Goal: Information Seeking & Learning: Learn about a topic

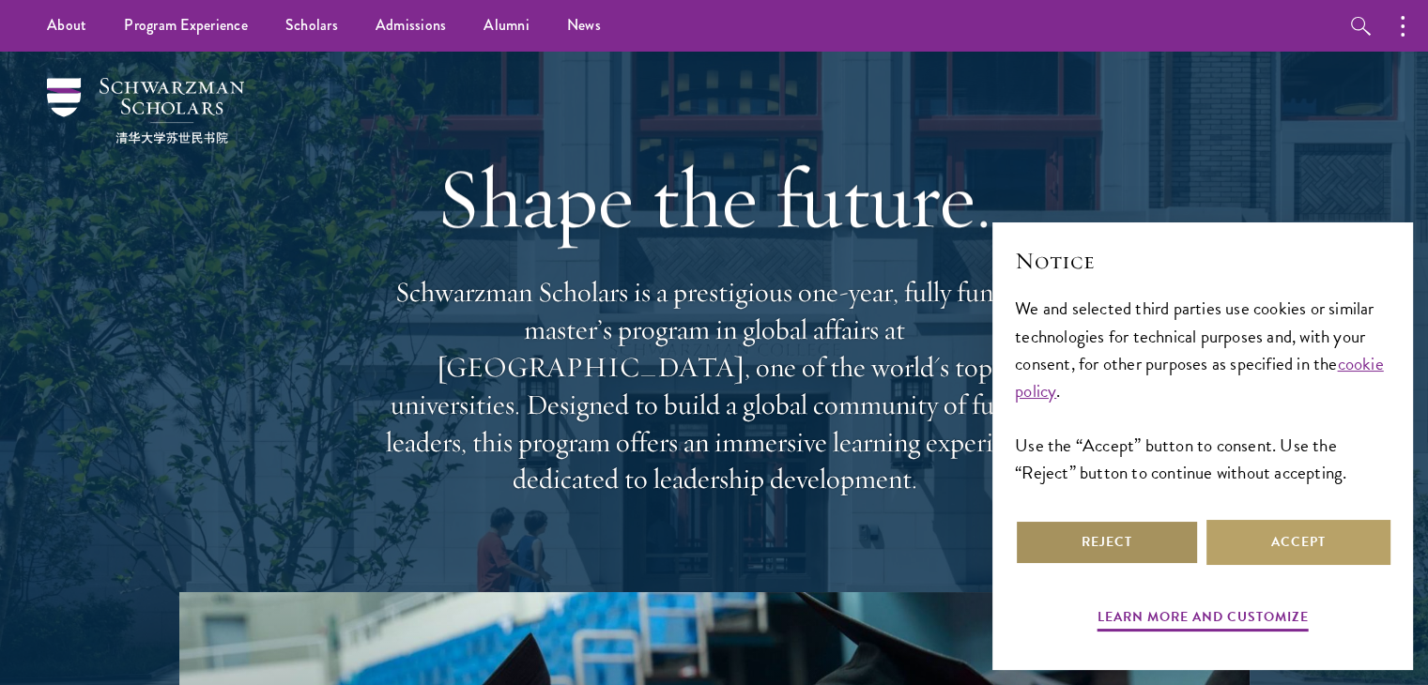
click at [1084, 544] on button "Reject" at bounding box center [1107, 542] width 184 height 45
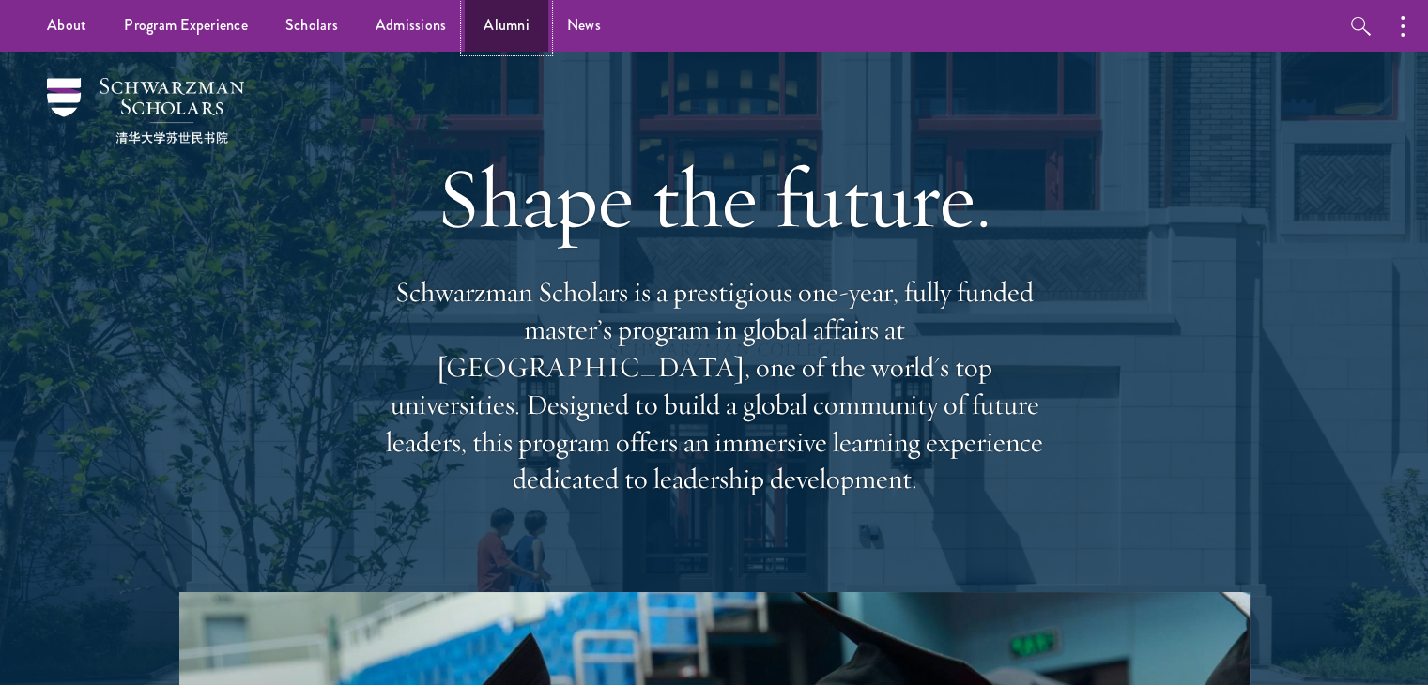
click at [501, 38] on link "Alumni" at bounding box center [507, 26] width 84 height 52
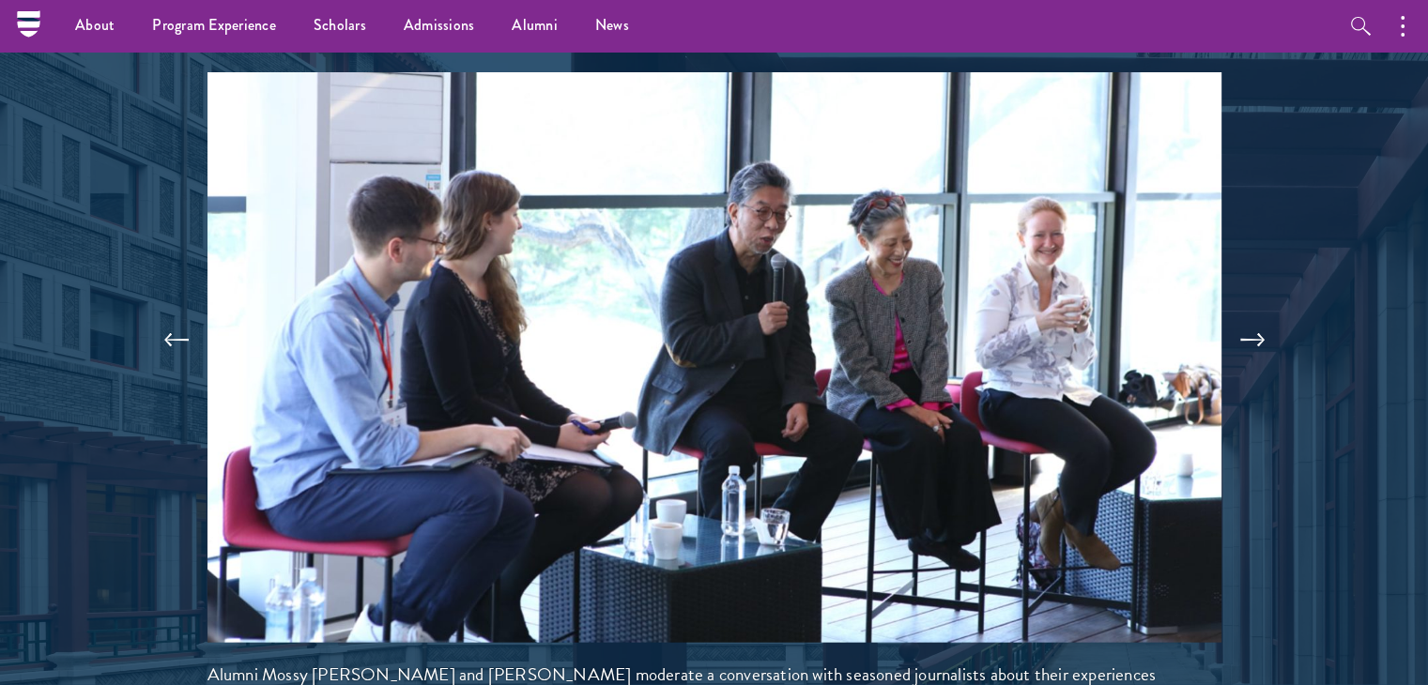
scroll to position [4018, 0]
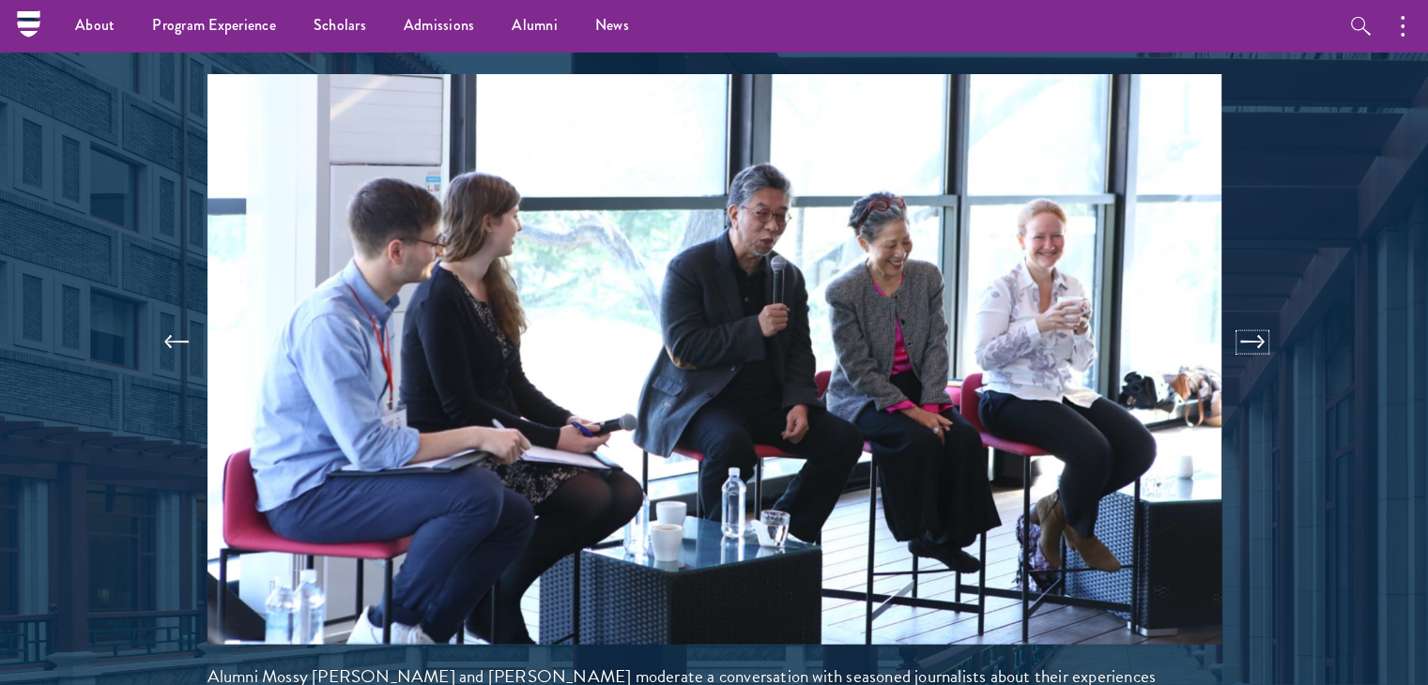
click at [1255, 316] on button at bounding box center [1252, 342] width 62 height 53
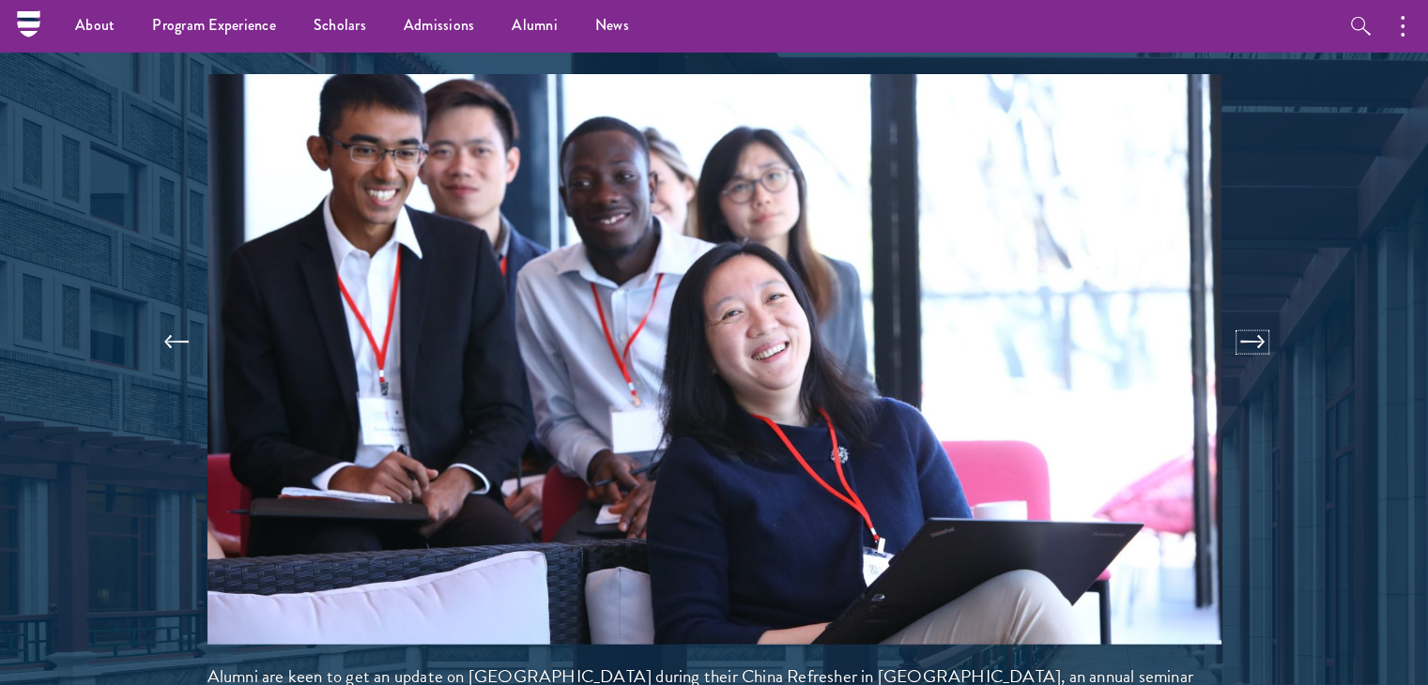
click at [1255, 316] on button at bounding box center [1252, 342] width 62 height 53
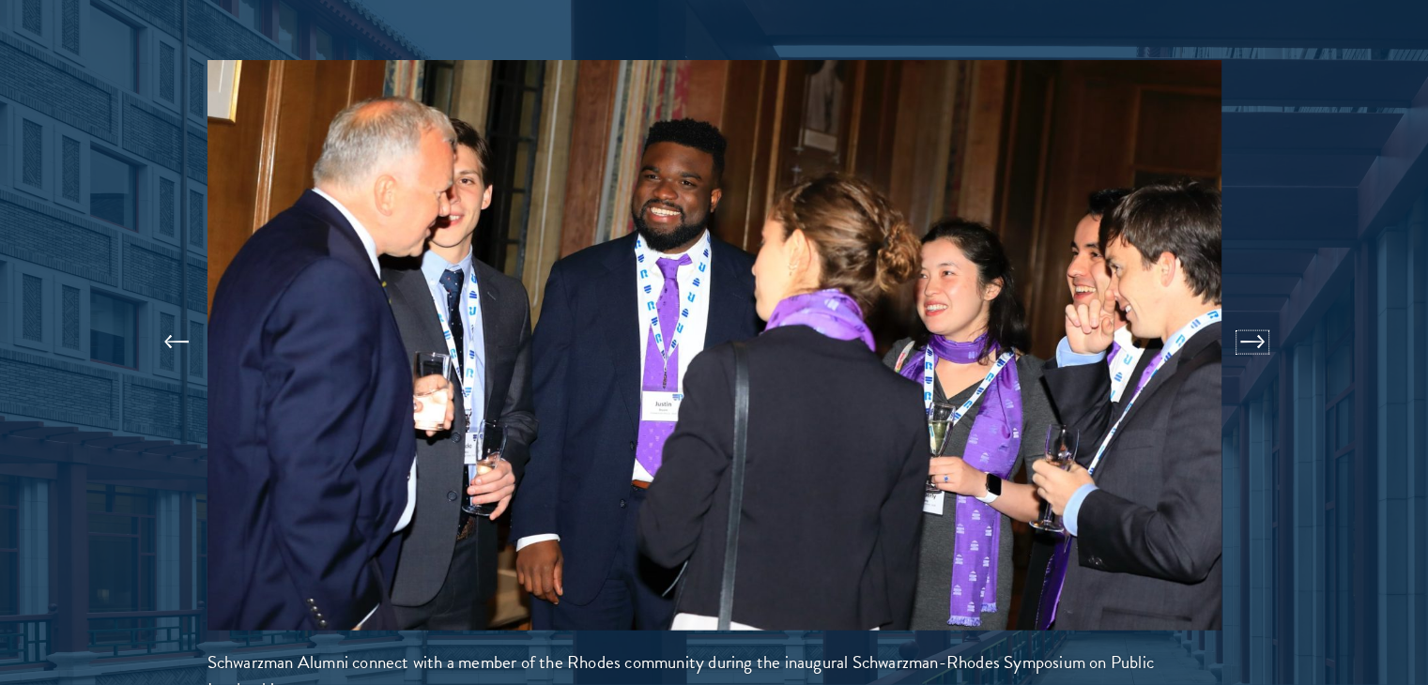
scroll to position [4033, 0]
click at [1255, 316] on button at bounding box center [1252, 341] width 62 height 53
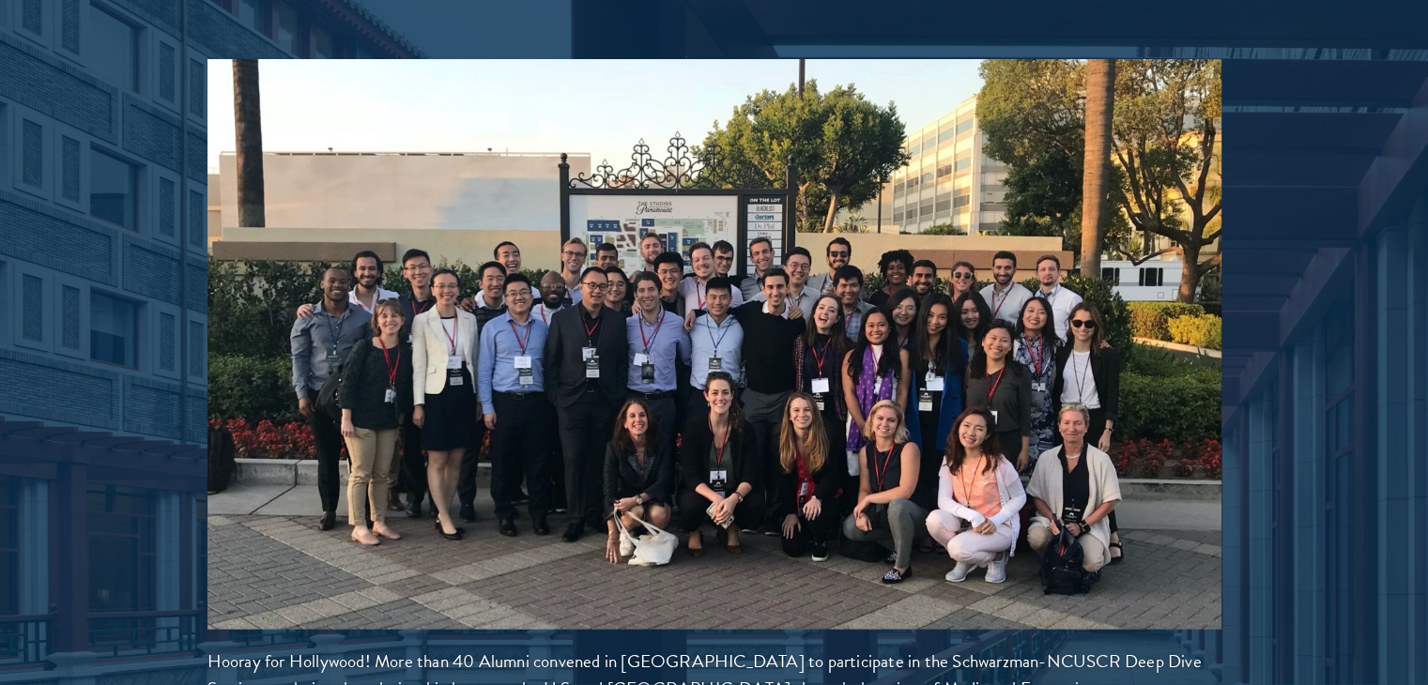
click at [1284, 301] on div at bounding box center [714, 167] width 1428 height 1365
click at [1259, 315] on button at bounding box center [1252, 341] width 62 height 53
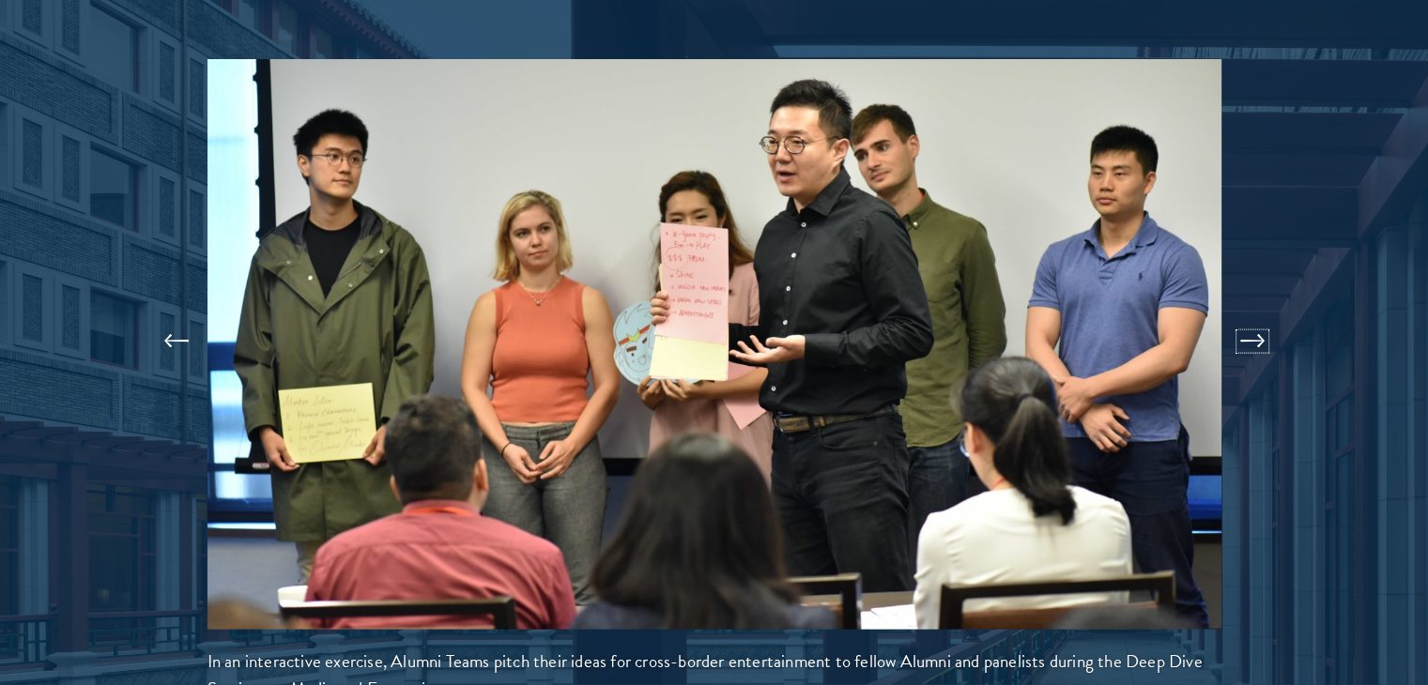
click at [1259, 315] on button at bounding box center [1252, 341] width 62 height 53
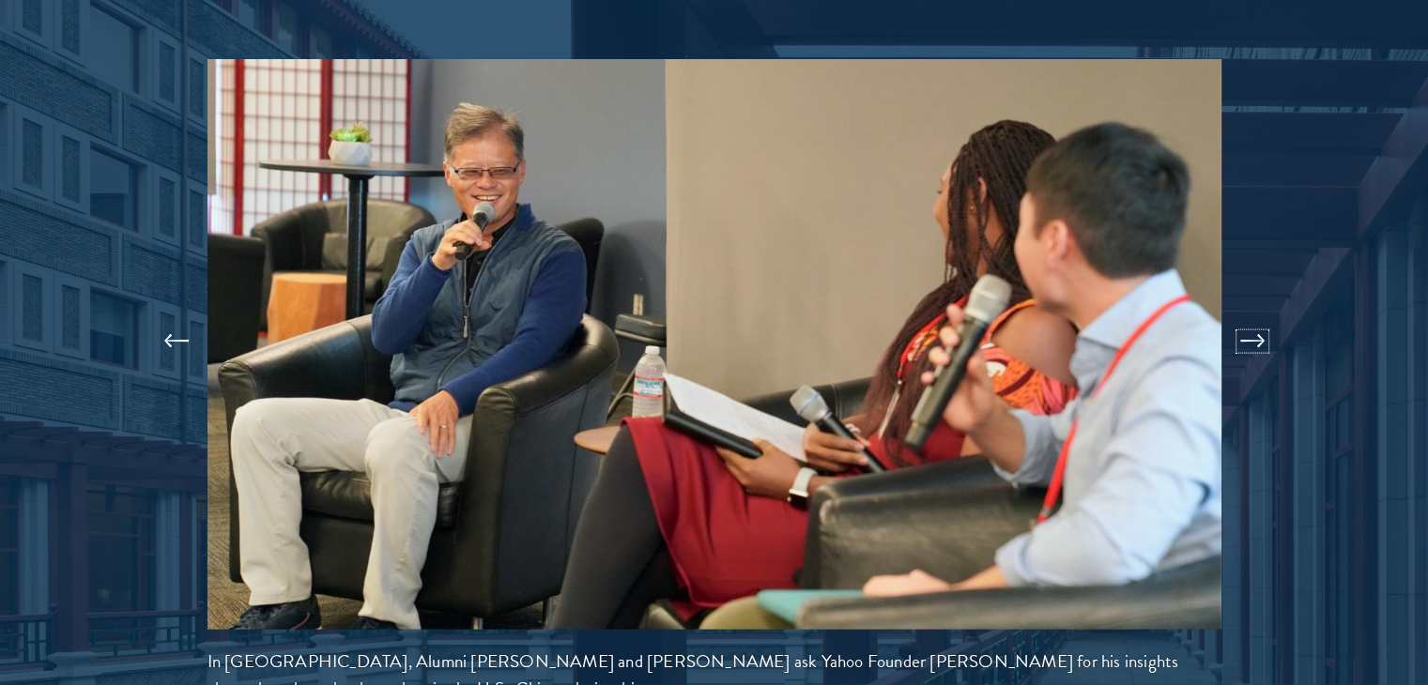
click at [1259, 315] on button at bounding box center [1252, 341] width 62 height 53
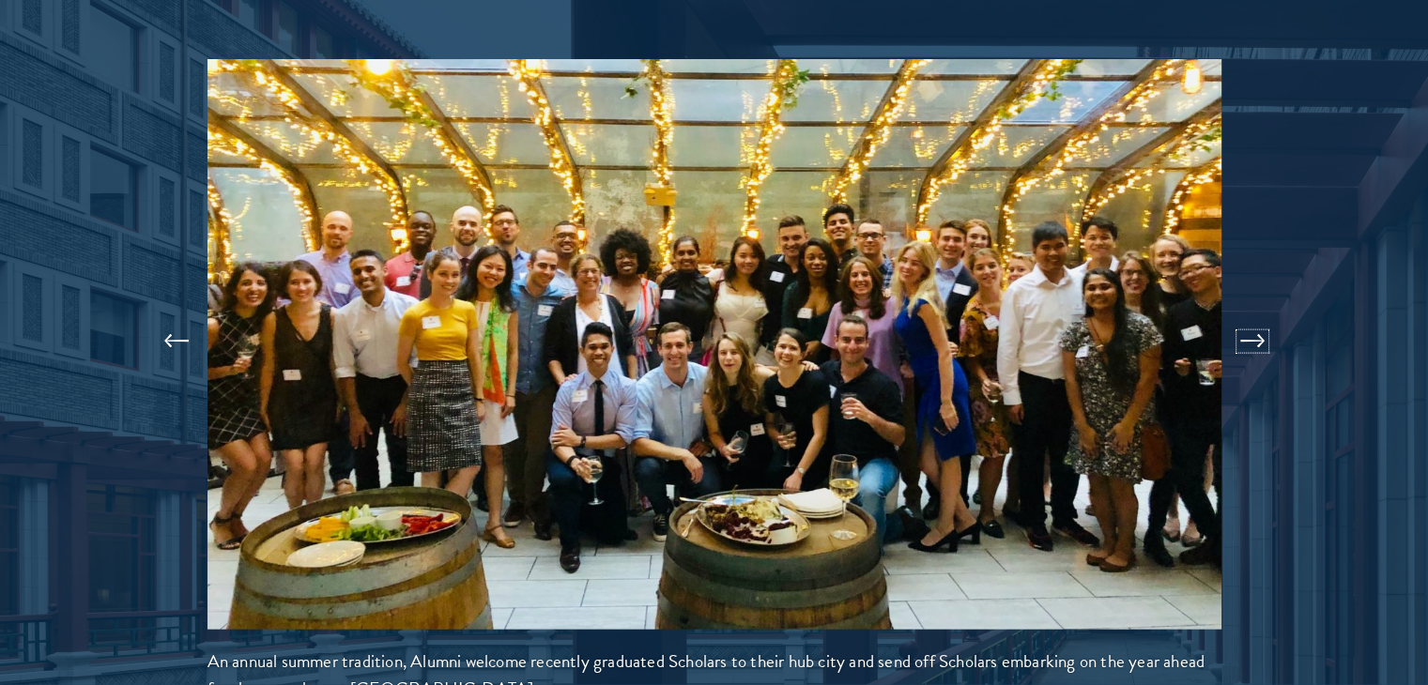
click at [1259, 315] on button at bounding box center [1252, 341] width 62 height 53
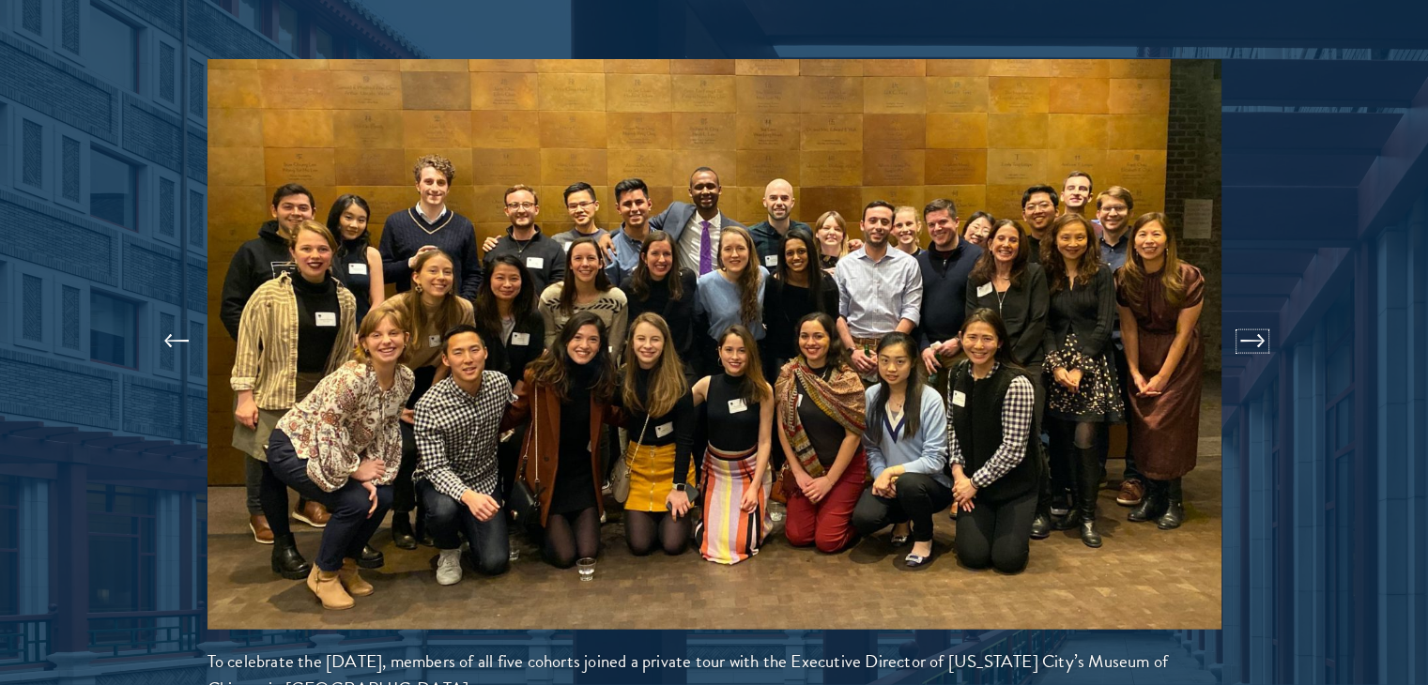
click at [1259, 315] on button at bounding box center [1252, 341] width 62 height 53
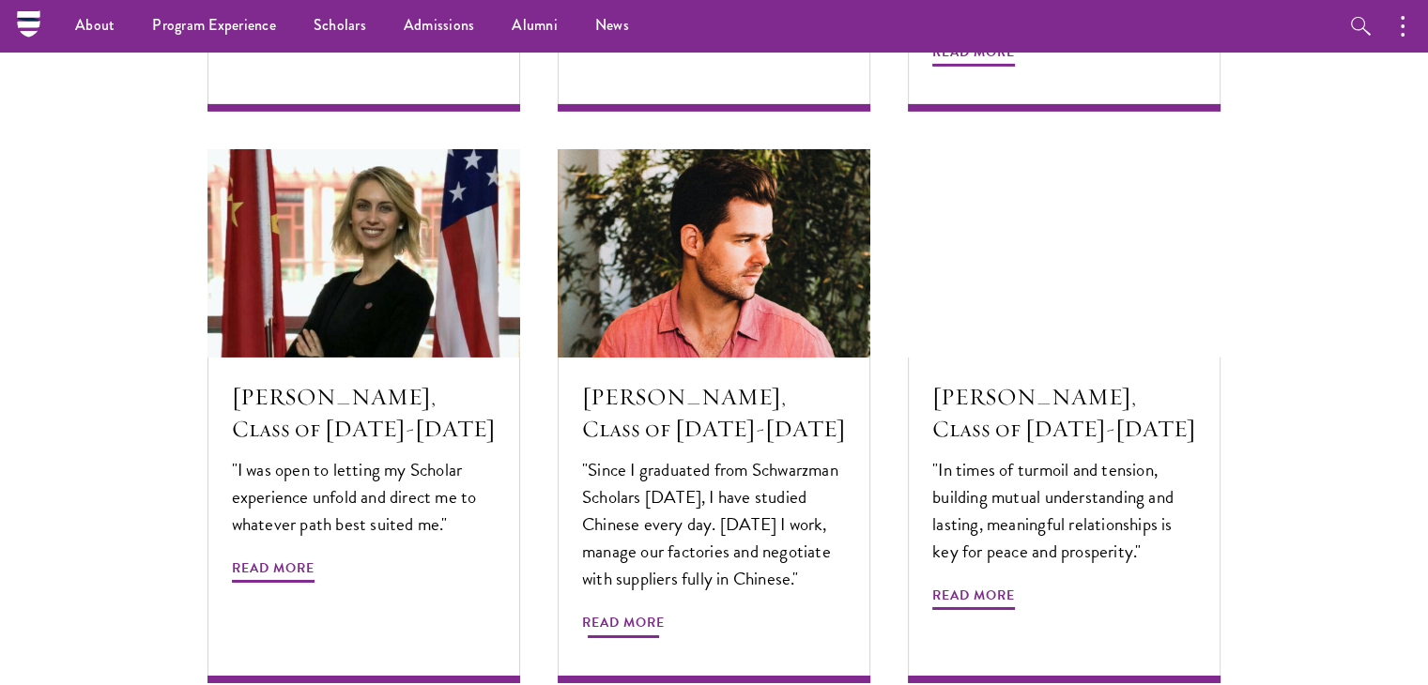
scroll to position [6246, 0]
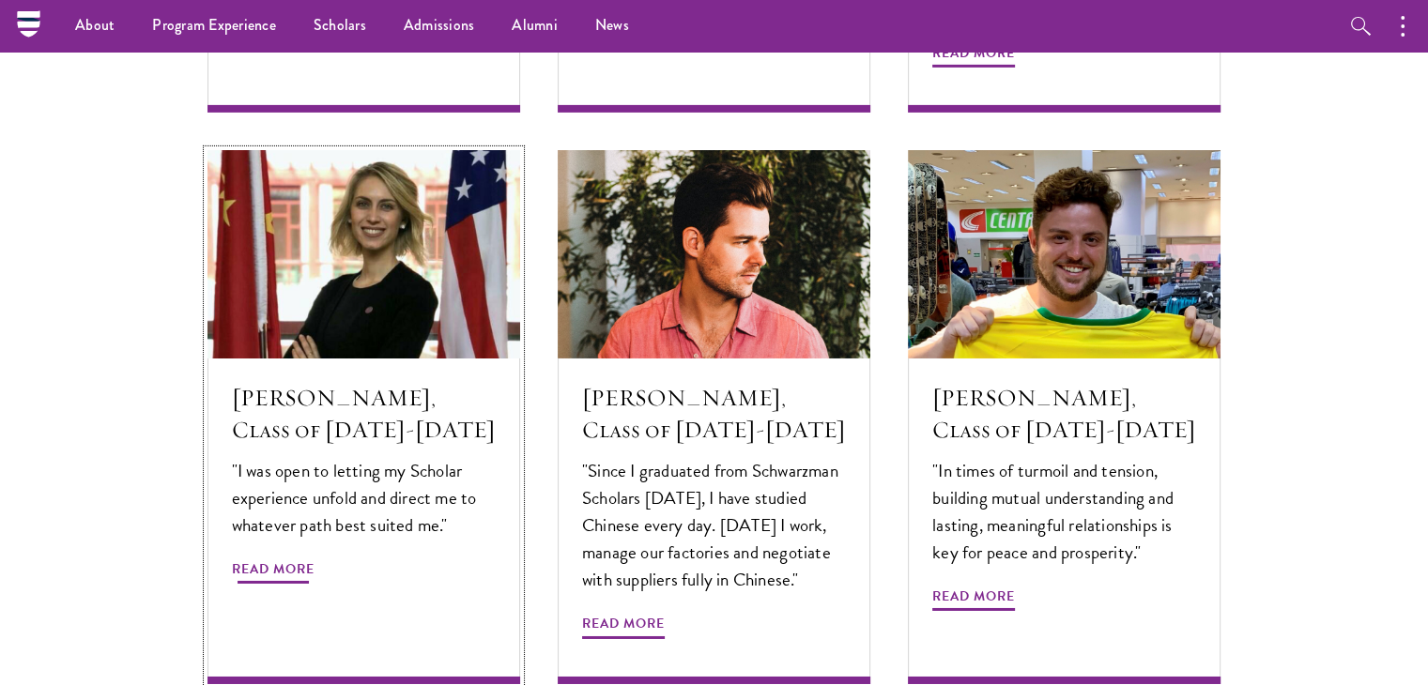
click at [364, 457] on p ""I was open to letting my Scholar experience unfold and direct me to whatever p…" at bounding box center [364, 498] width 264 height 82
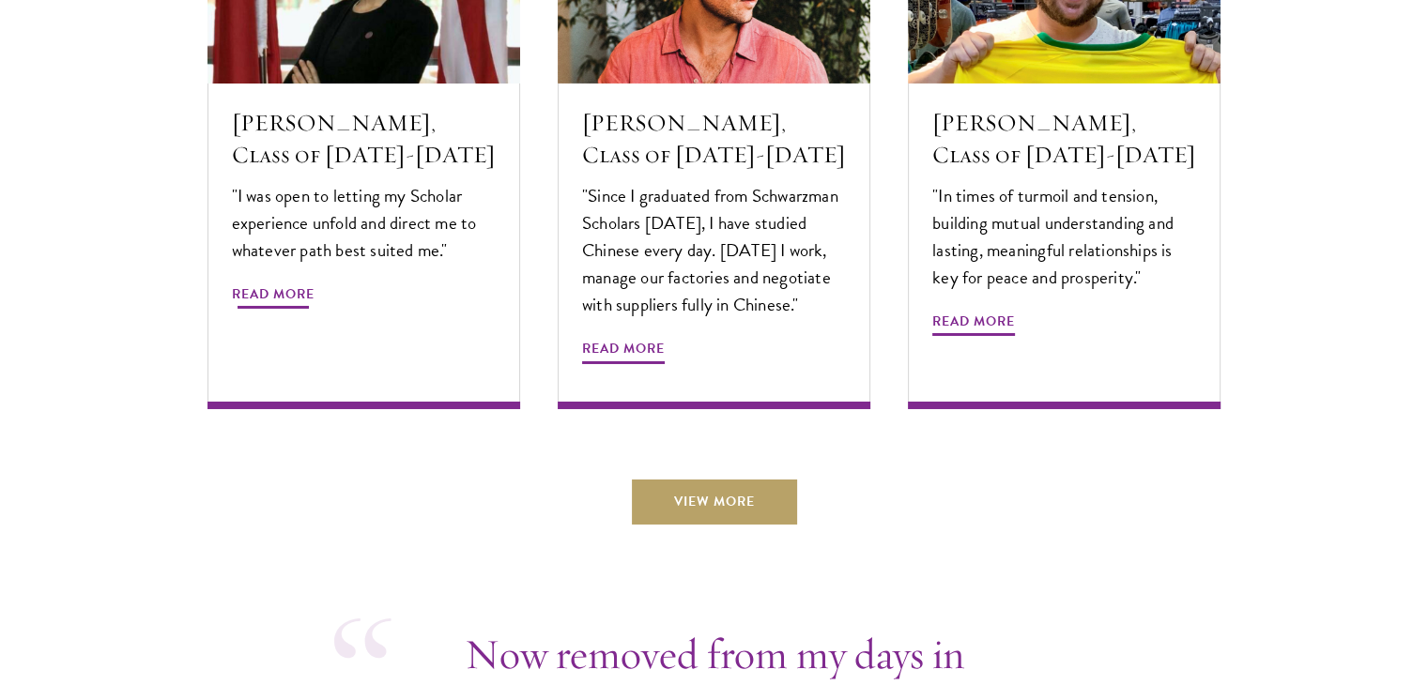
scroll to position [6533, 0]
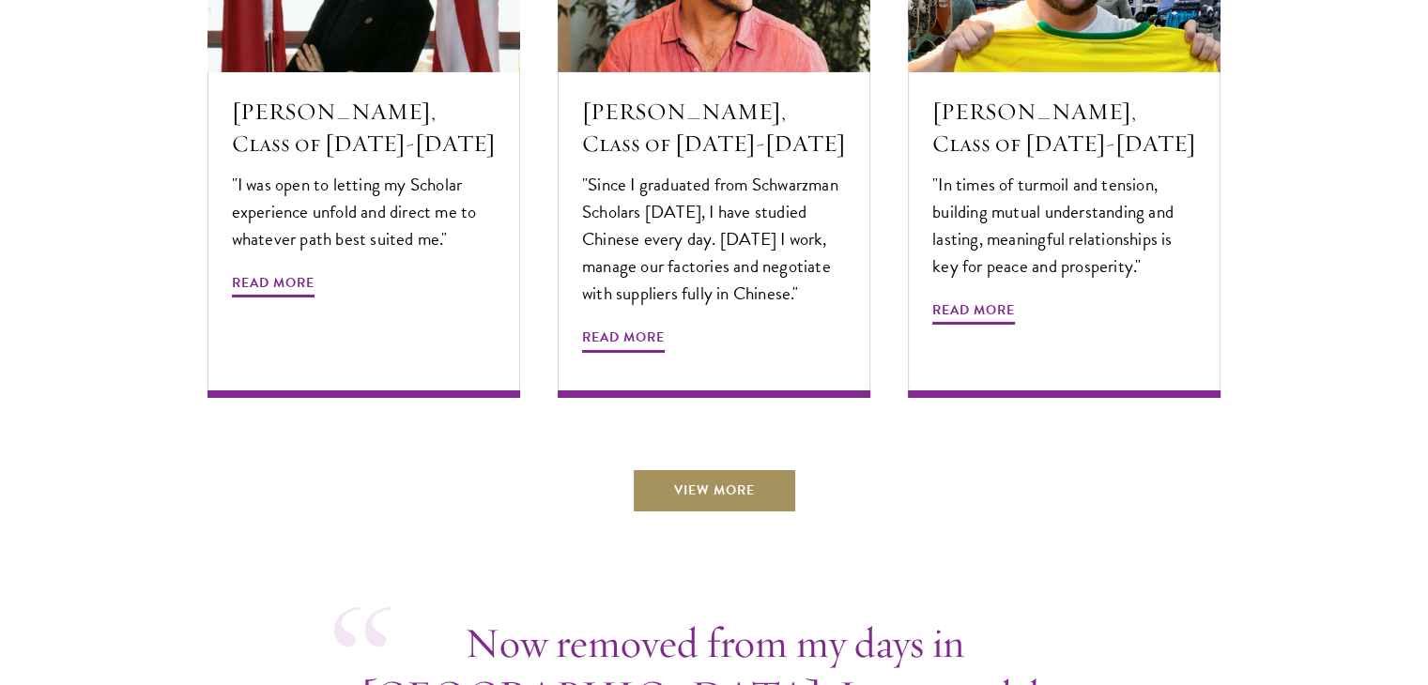
click at [721, 468] on link "View More" at bounding box center [714, 490] width 165 height 45
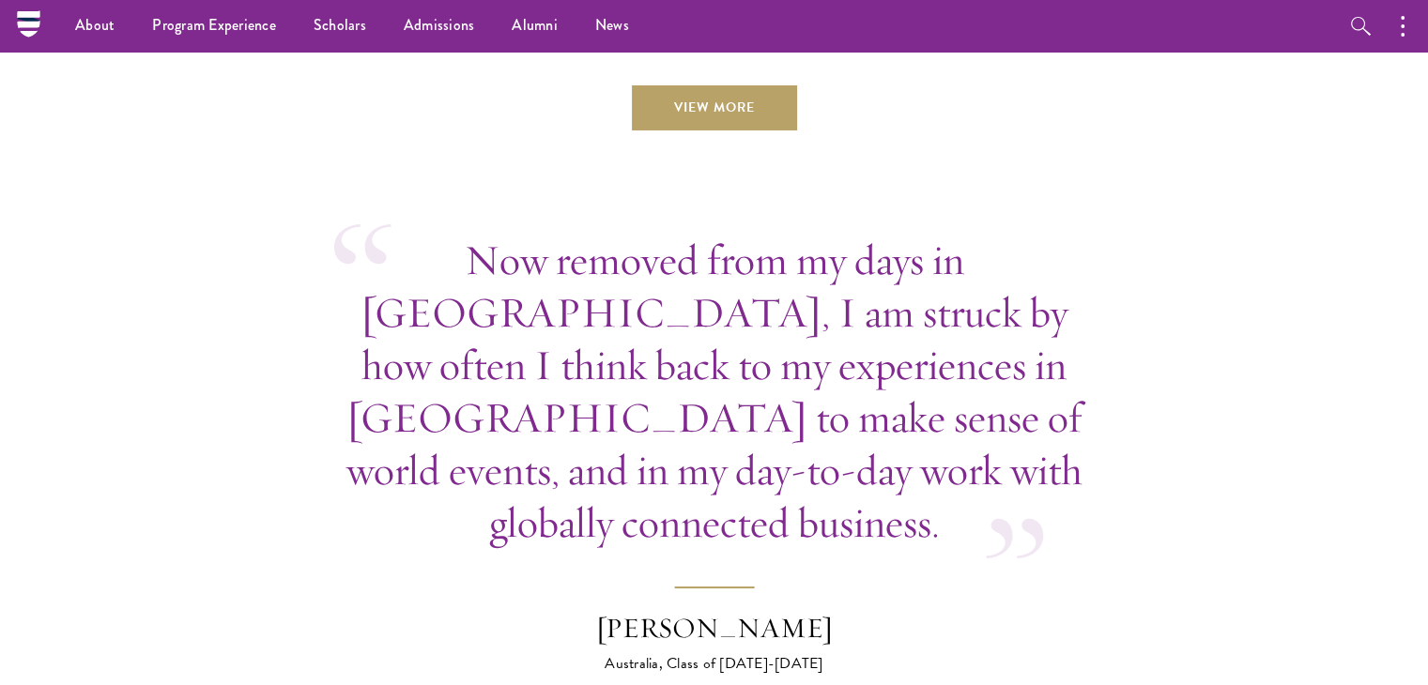
scroll to position [6913, 0]
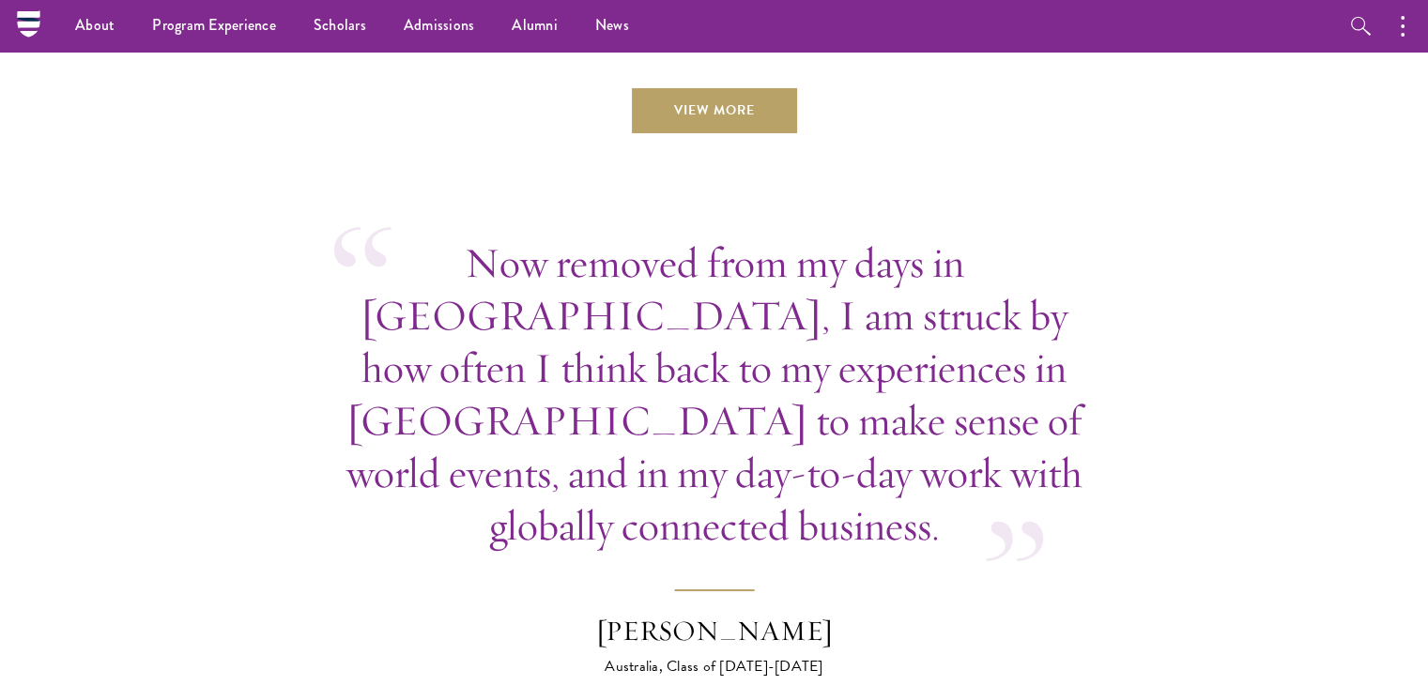
click at [687, 237] on p "Now removed from my days in Beijing, I am struck by how often I think back to m…" at bounding box center [714, 394] width 760 height 315
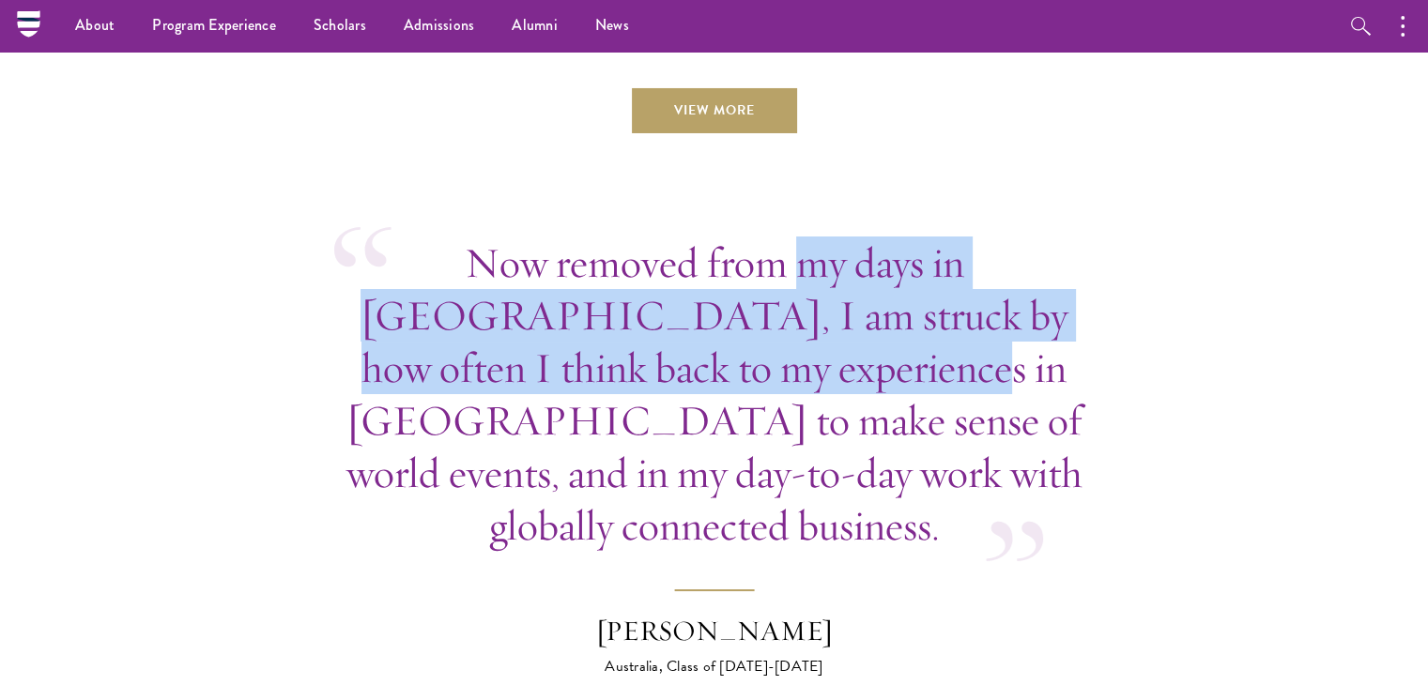
drag, startPoint x: 687, startPoint y: 229, endPoint x: 620, endPoint y: 330, distance: 121.8
click at [620, 330] on p "Now removed from my days in Beijing, I am struck by how often I think back to m…" at bounding box center [714, 394] width 760 height 315
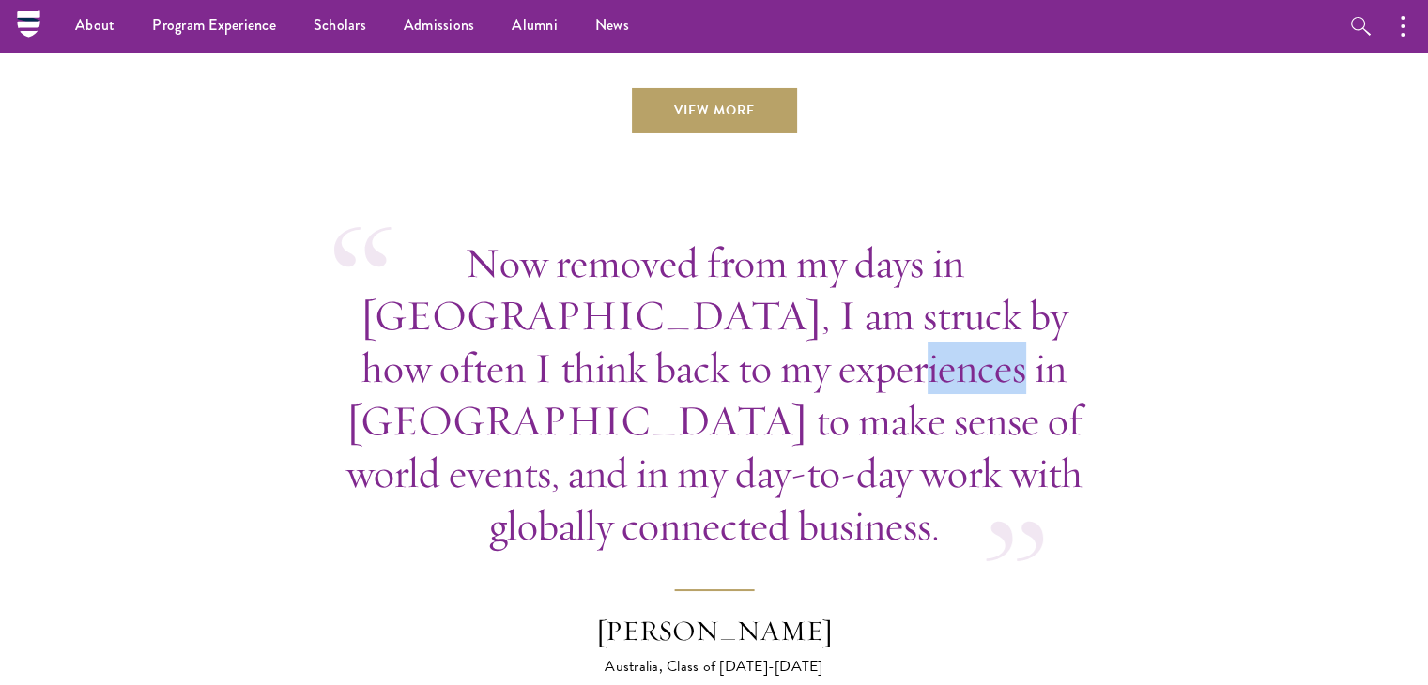
click at [620, 330] on p "Now removed from my days in Beijing, I am struck by how often I think back to m…" at bounding box center [714, 394] width 760 height 315
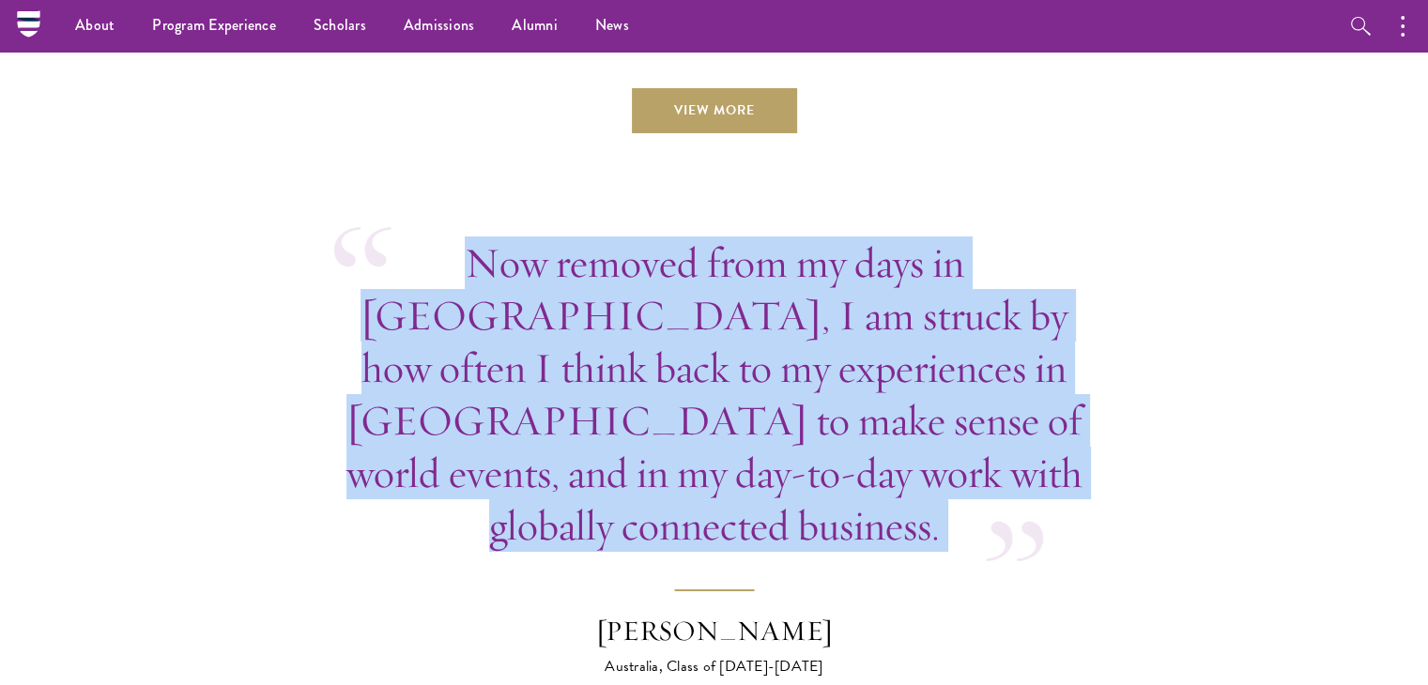
drag, startPoint x: 620, startPoint y: 330, endPoint x: 672, endPoint y: 268, distance: 81.3
click at [672, 268] on p "Now removed from my days in Beijing, I am struck by how often I think back to m…" at bounding box center [714, 394] width 760 height 315
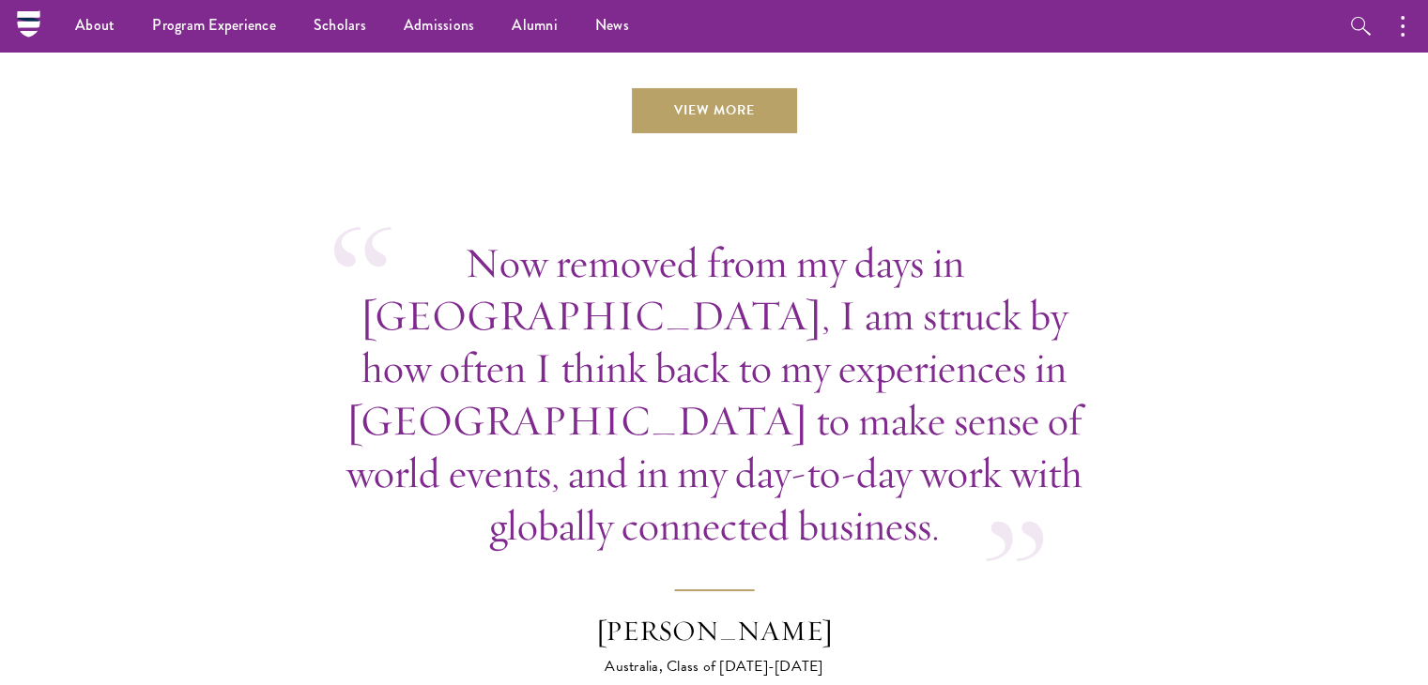
click at [638, 310] on p "Now removed from my days in Beijing, I am struck by how often I think back to m…" at bounding box center [714, 394] width 760 height 315
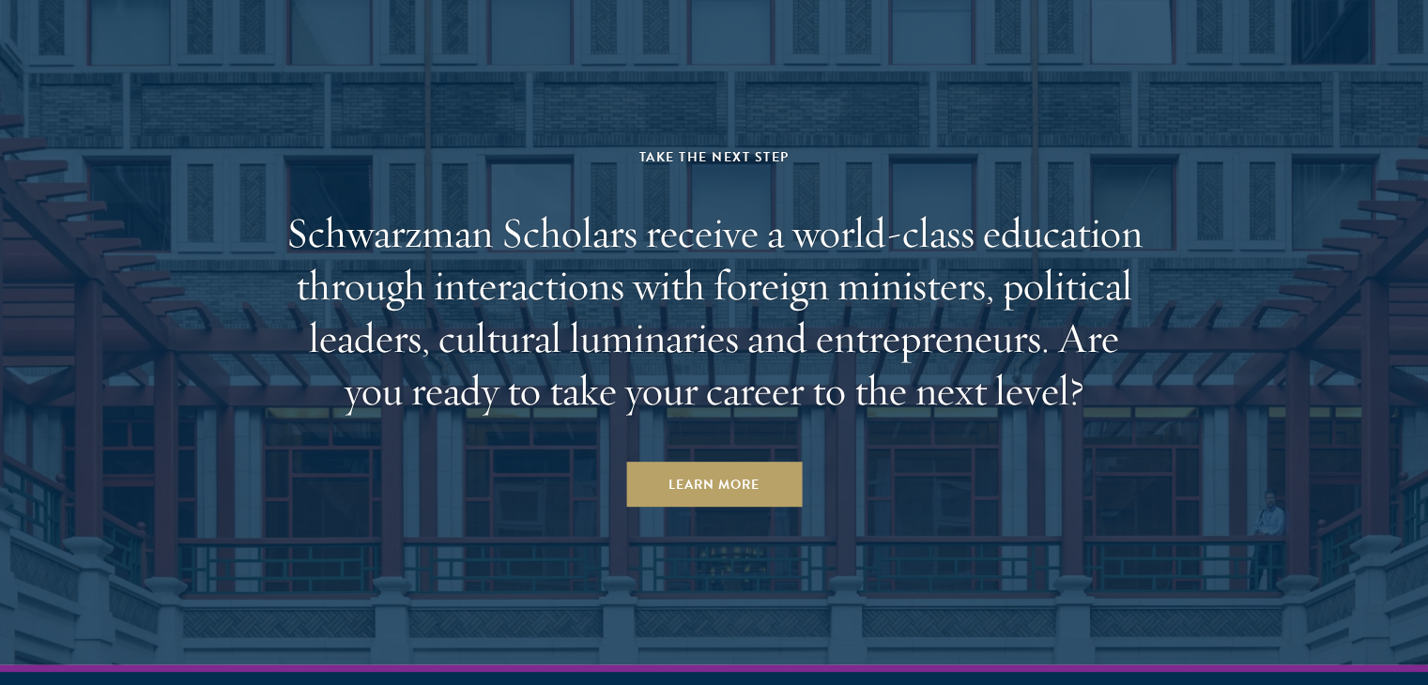
scroll to position [8245, 0]
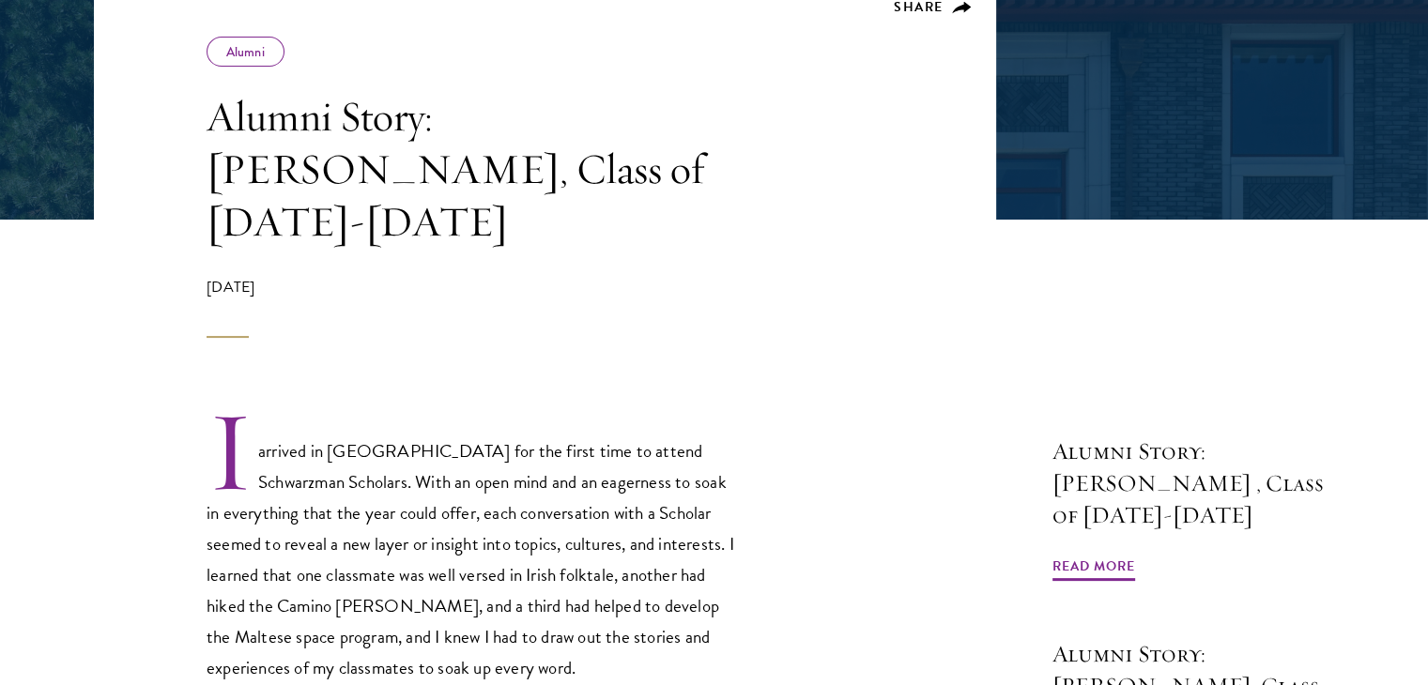
scroll to position [363, 0]
click at [515, 409] on p "I arrived in [GEOGRAPHIC_DATA] for the first time to attend Schwarzman Scholars…" at bounding box center [474, 544] width 535 height 275
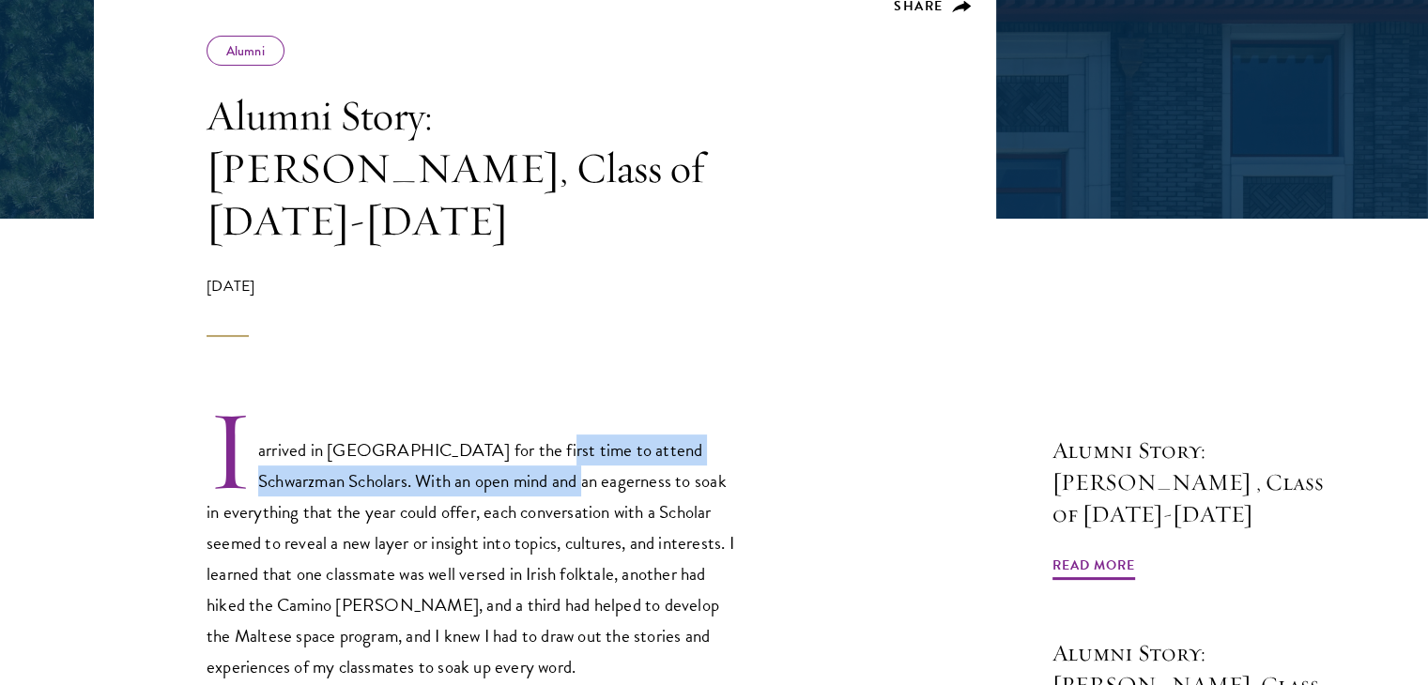
drag, startPoint x: 515, startPoint y: 409, endPoint x: 482, endPoint y: 436, distance: 42.8
click at [482, 436] on p "I arrived in [GEOGRAPHIC_DATA] for the first time to attend Schwarzman Scholars…" at bounding box center [474, 544] width 535 height 275
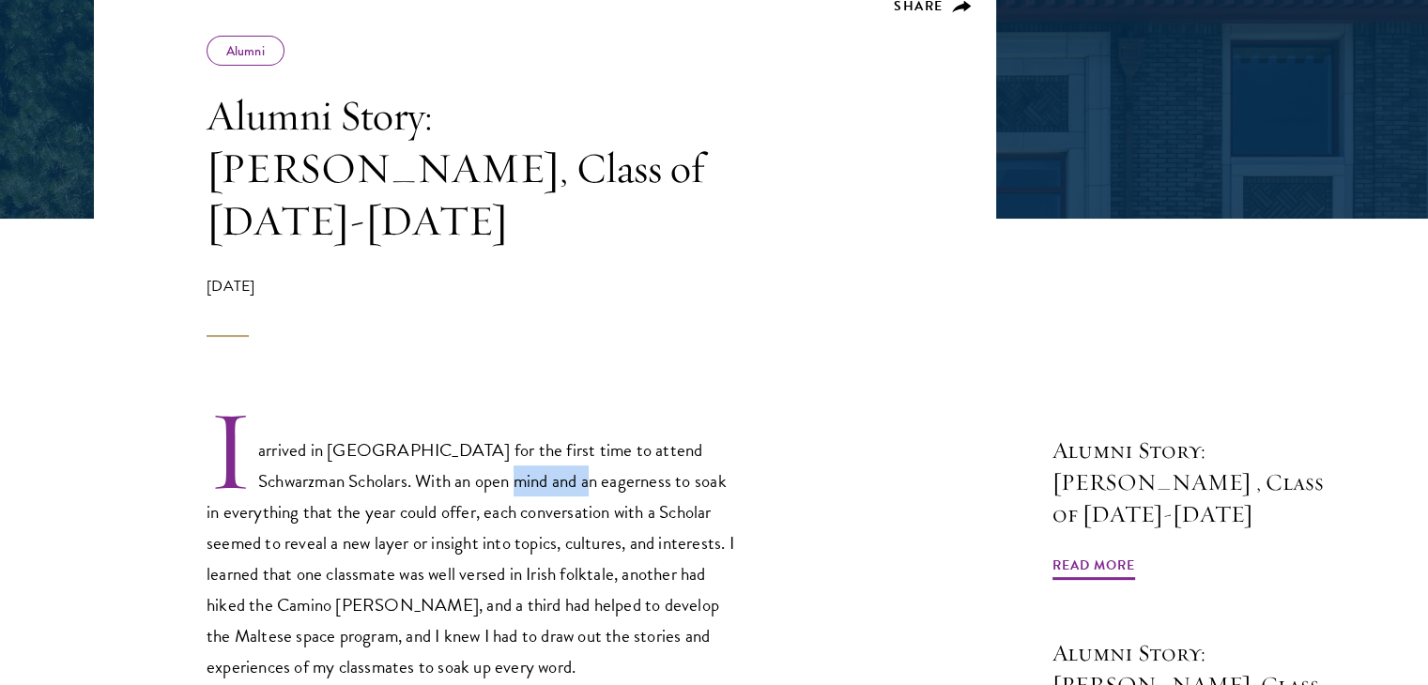
click at [482, 436] on p "I arrived in [GEOGRAPHIC_DATA] for the first time to attend Schwarzman Scholars…" at bounding box center [474, 544] width 535 height 275
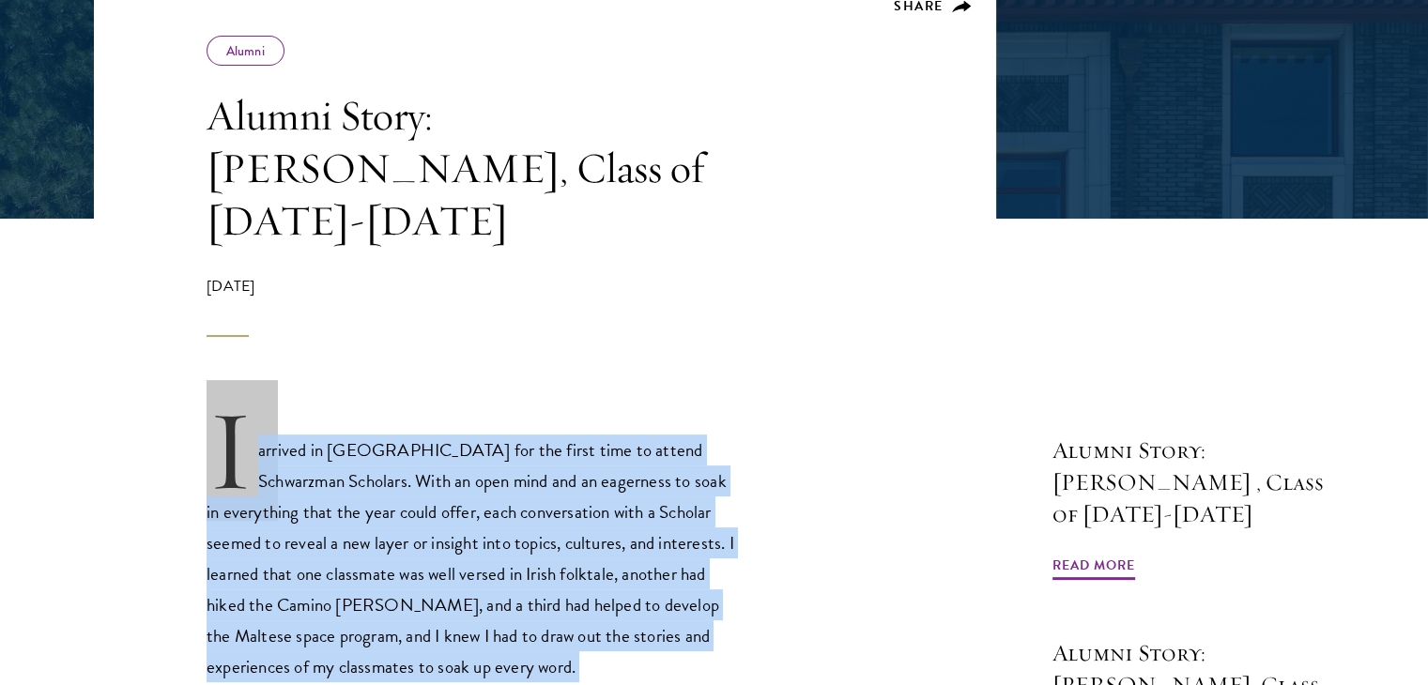
click at [482, 436] on p "I arrived in [GEOGRAPHIC_DATA] for the first time to attend Schwarzman Scholars…" at bounding box center [474, 544] width 535 height 275
click at [462, 507] on p "I arrived in [GEOGRAPHIC_DATA] for the first time to attend Schwarzman Scholars…" at bounding box center [474, 544] width 535 height 275
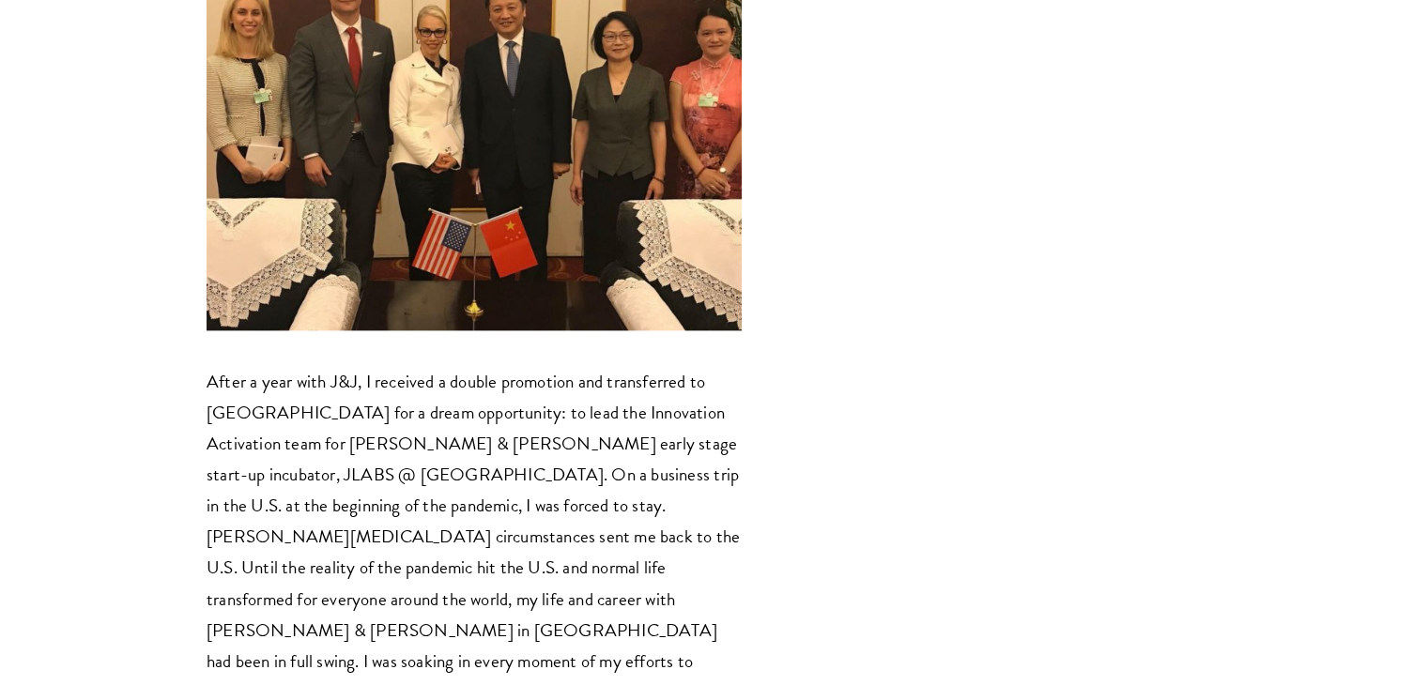
scroll to position [2441, 0]
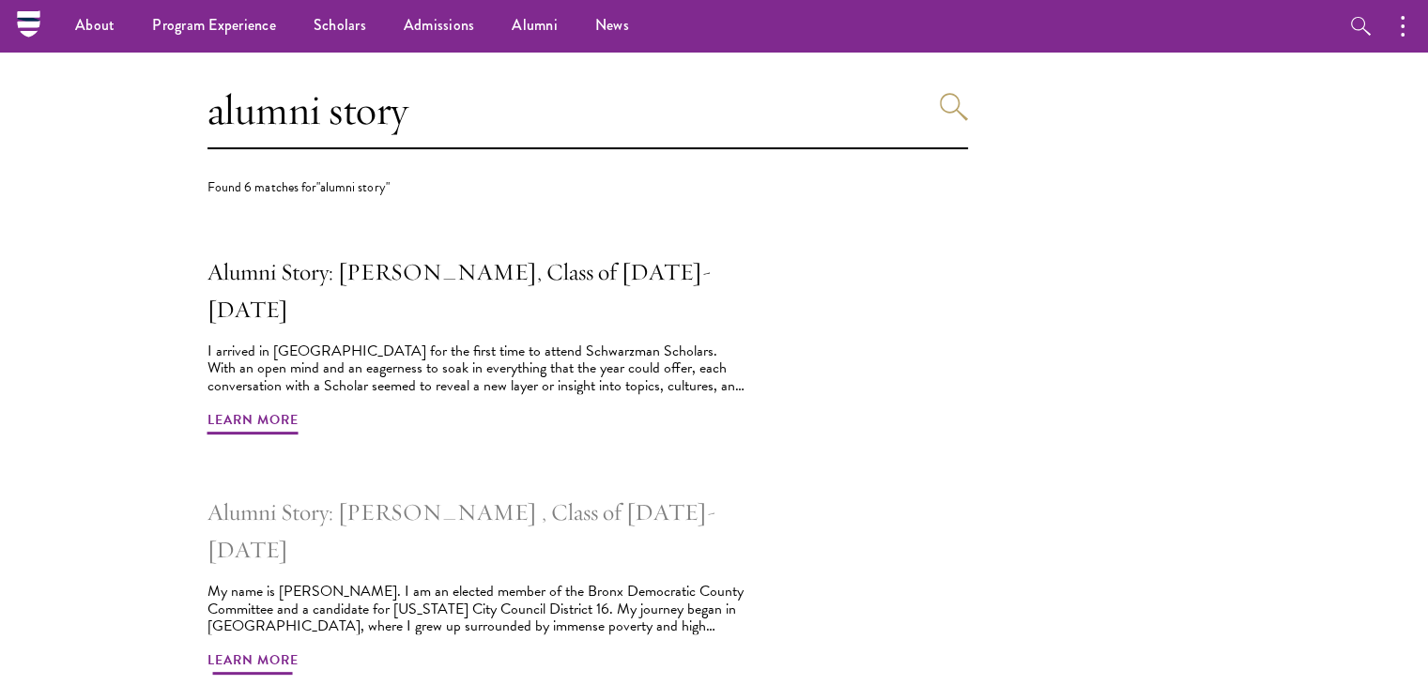
scroll to position [501, 0]
